Goal: Task Accomplishment & Management: Use online tool/utility

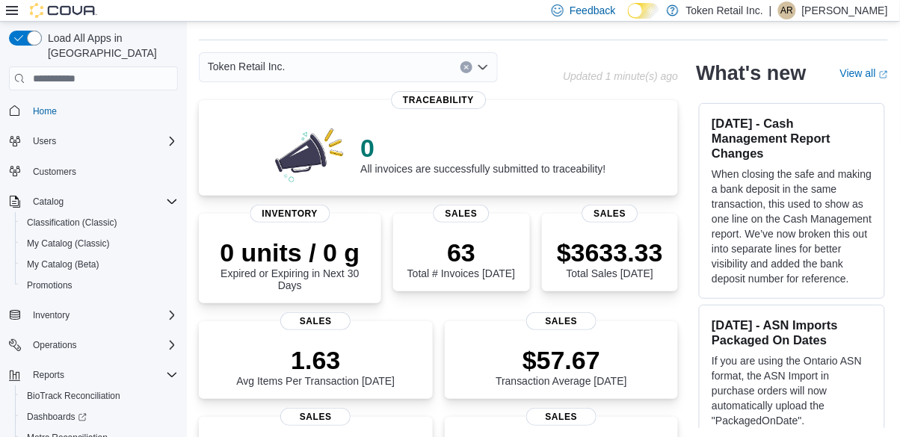
scroll to position [43, 0]
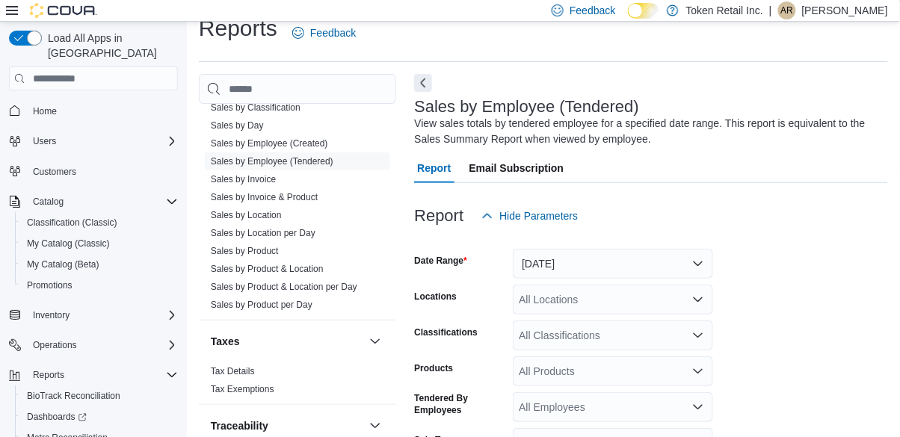
scroll to position [49, 0]
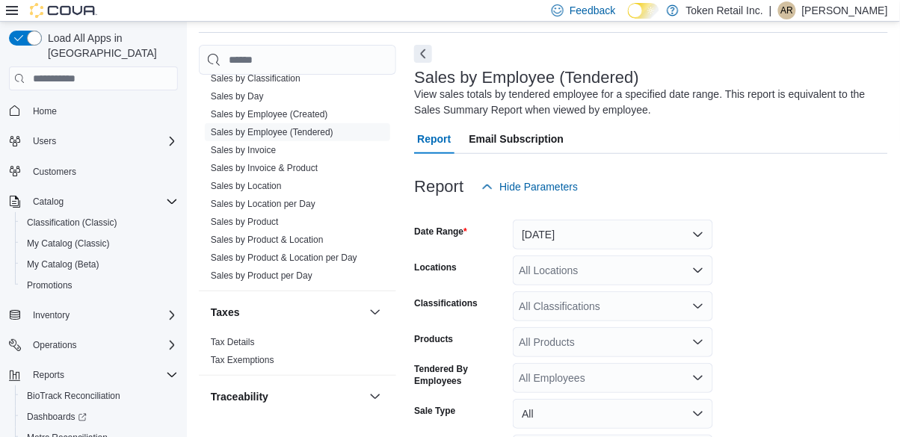
click at [320, 134] on link "Sales by Employee (Tendered)" at bounding box center [272, 132] width 123 height 10
click at [631, 235] on button "Yesterday" at bounding box center [613, 235] width 200 height 30
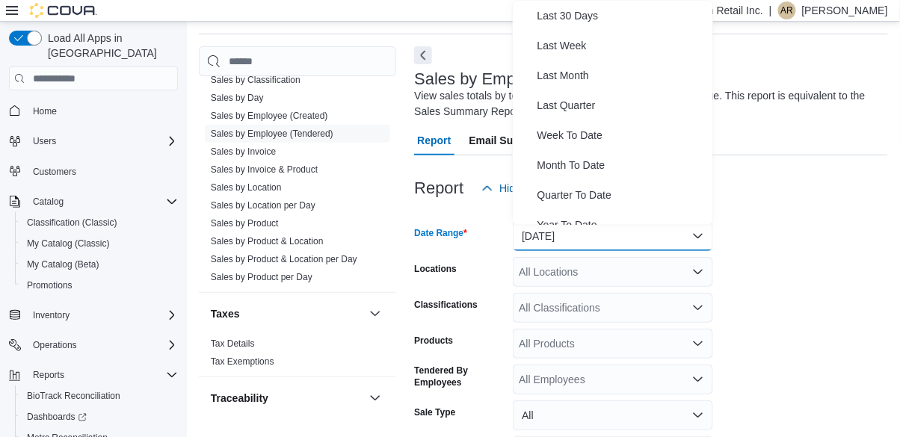
scroll to position [220, 0]
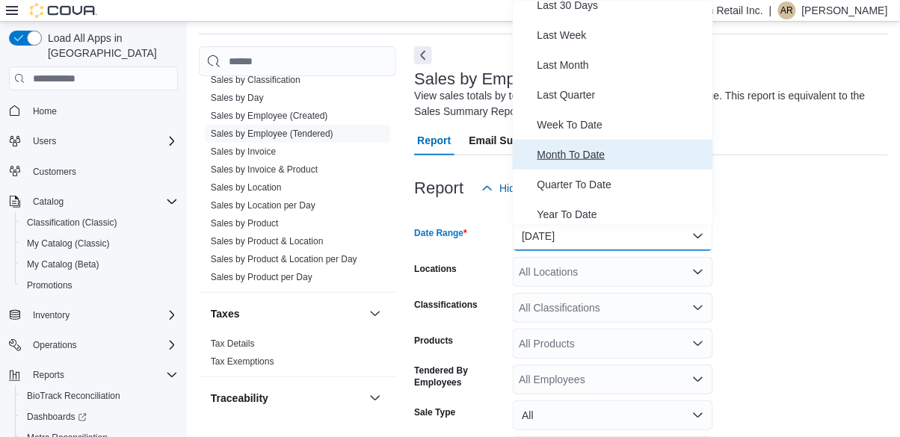
click at [607, 156] on span "Month To Date" at bounding box center [621, 155] width 170 height 18
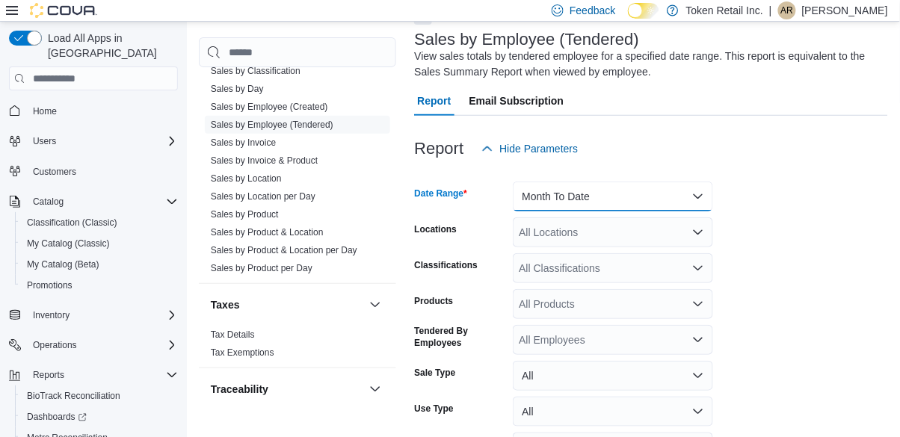
scroll to position [117, 0]
